Goal: Find specific fact

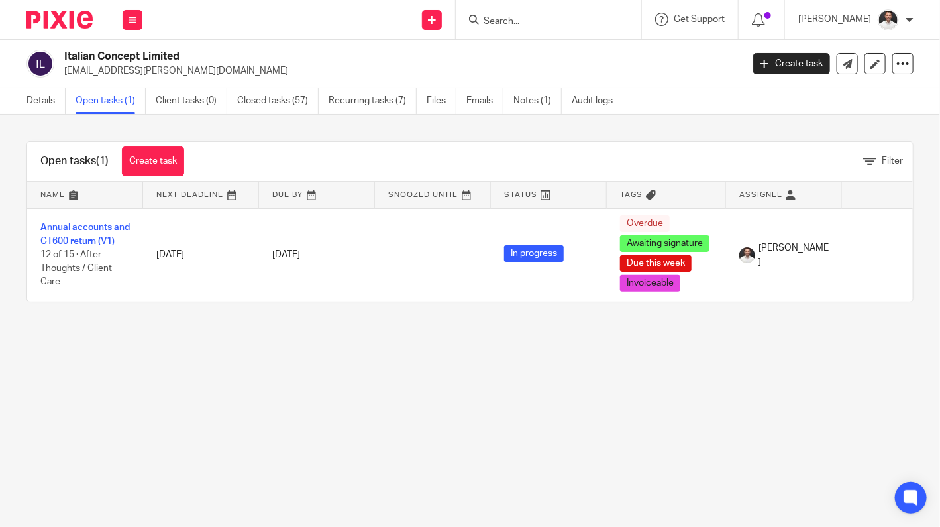
click at [540, 25] on input "Search" at bounding box center [541, 22] width 119 height 12
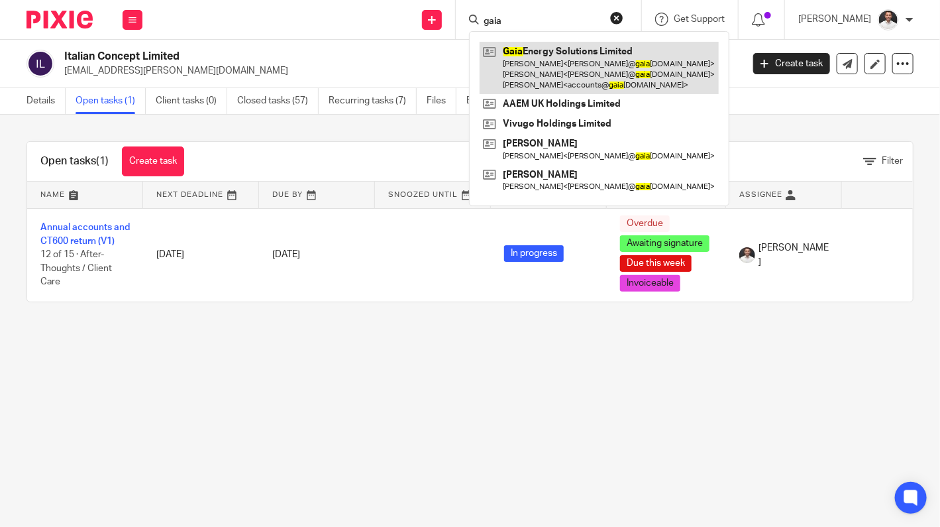
type input "gaia"
click at [597, 68] on link at bounding box center [598, 68] width 239 height 52
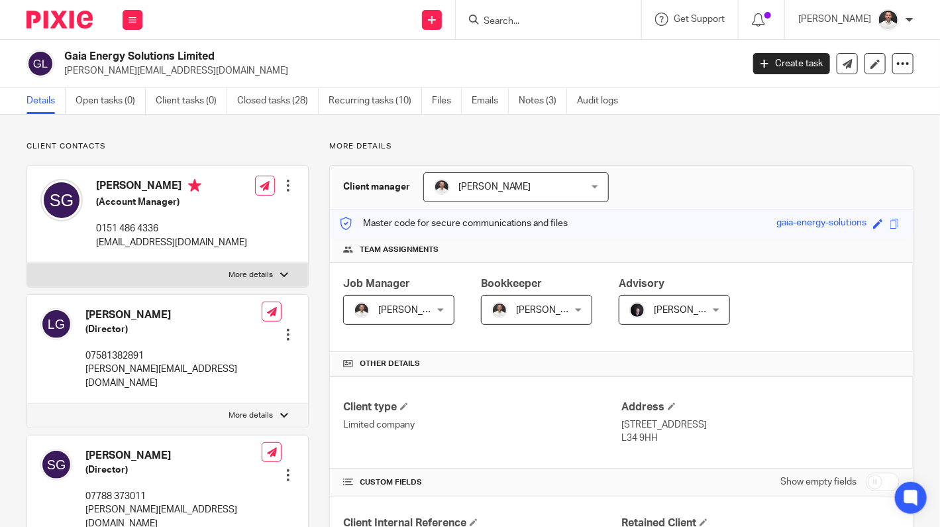
drag, startPoint x: 538, startPoint y: 14, endPoint x: 530, endPoint y: 27, distance: 15.4
click at [538, 14] on form at bounding box center [552, 19] width 141 height 17
click at [530, 25] on input "Search" at bounding box center [541, 22] width 119 height 12
click at [289, 99] on link "Closed tasks (28)" at bounding box center [277, 101] width 81 height 26
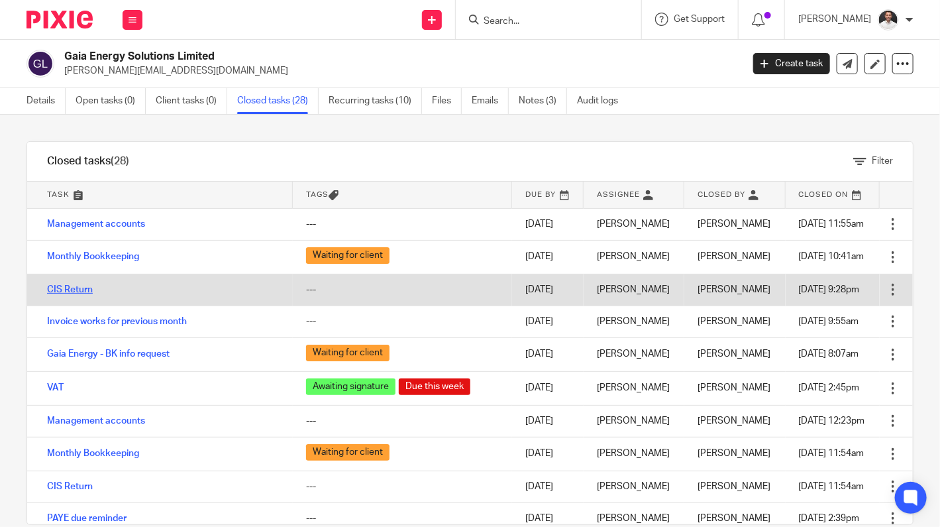
click at [82, 287] on link "CIS Return" at bounding box center [70, 289] width 46 height 9
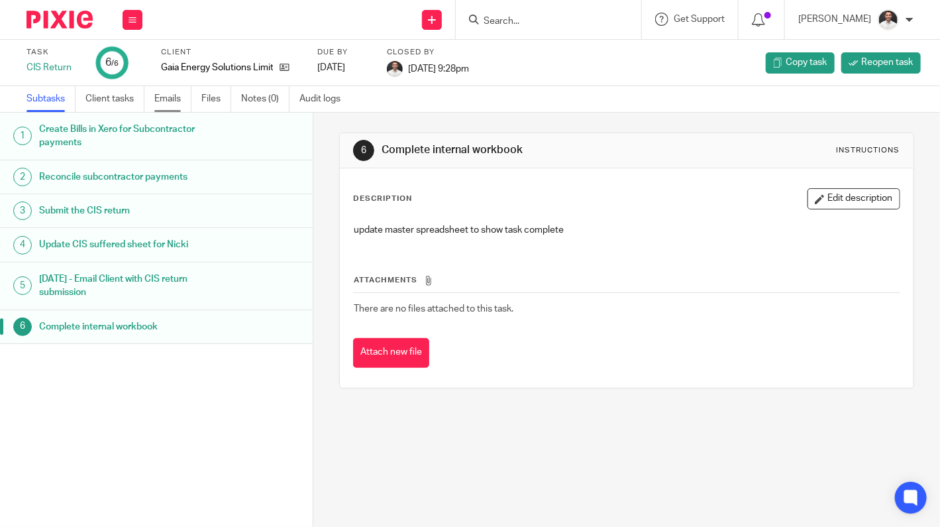
click at [174, 101] on link "Emails" at bounding box center [172, 99] width 37 height 26
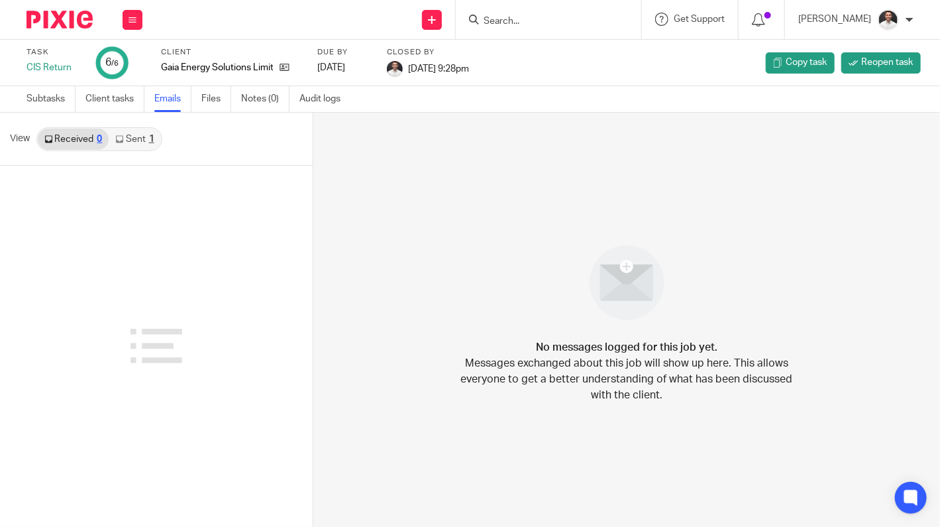
click at [133, 137] on link "Sent 1" at bounding box center [135, 138] width 52 height 21
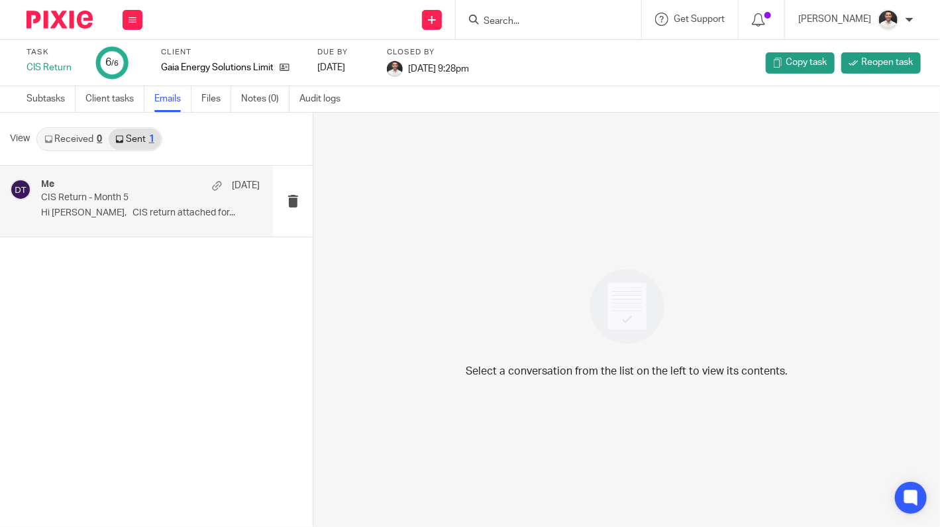
click at [158, 195] on p "CIS Return - Month 5" at bounding box center [128, 197] width 175 height 11
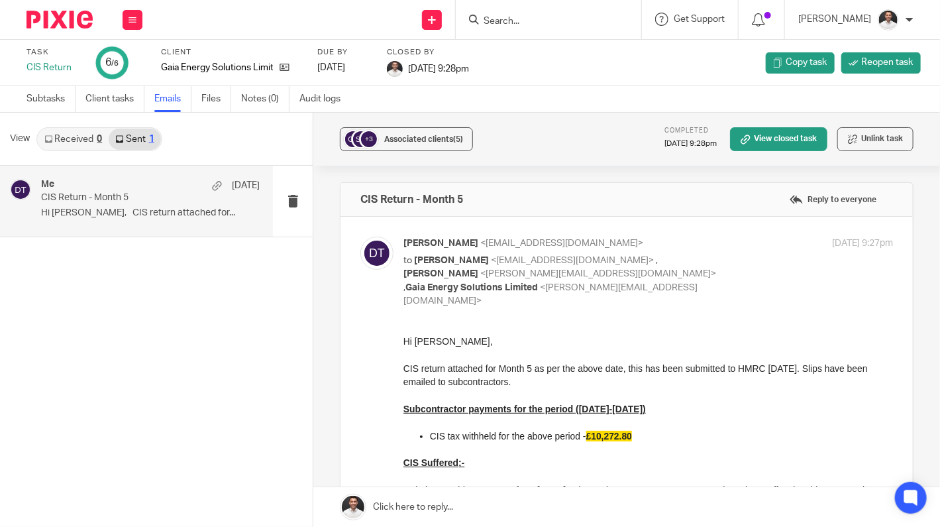
scroll to position [221, 0]
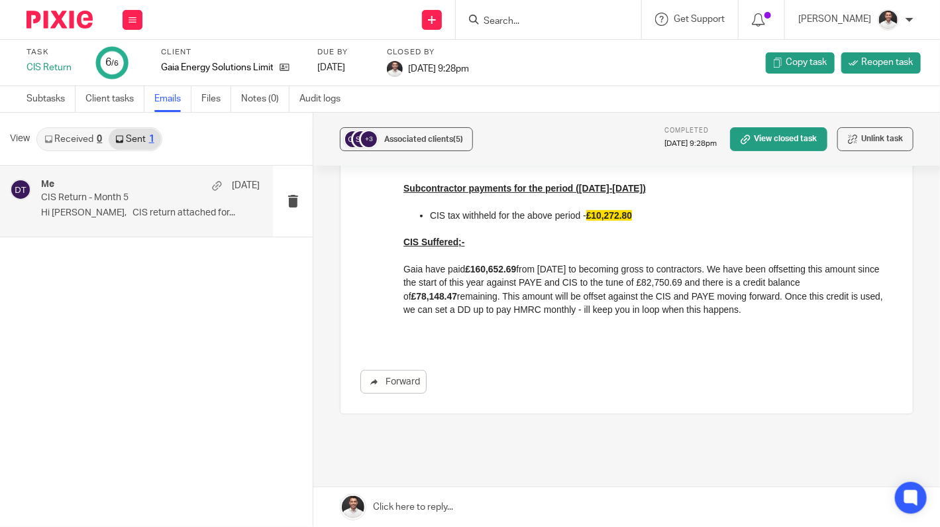
drag, startPoint x: 403, startPoint y: 242, endPoint x: 758, endPoint y: 313, distance: 361.3
click at [758, 313] on div "Hi [PERSON_NAME], CIS return attached for Month 5 as per the above date, this h…" at bounding box center [647, 227] width 489 height 229
copy div "CIS Suffered;- Gaia have paid £160,652.69 from [DATE] to becoming gross to cont…"
